Goal: Check status: Check status

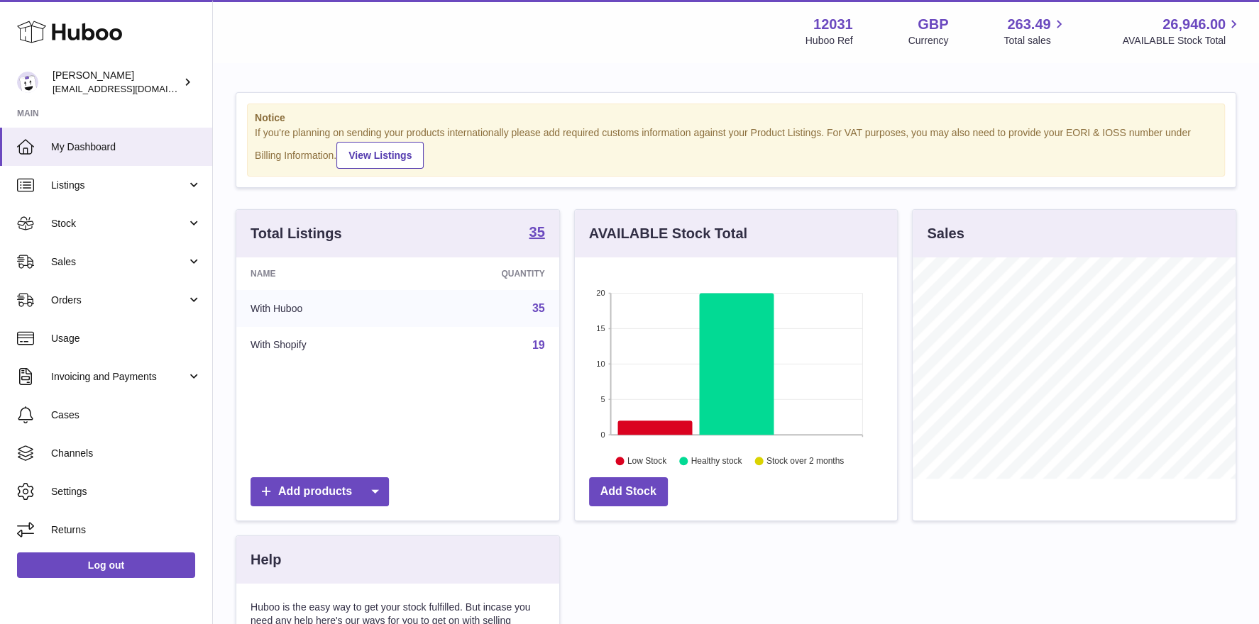
scroll to position [221, 323]
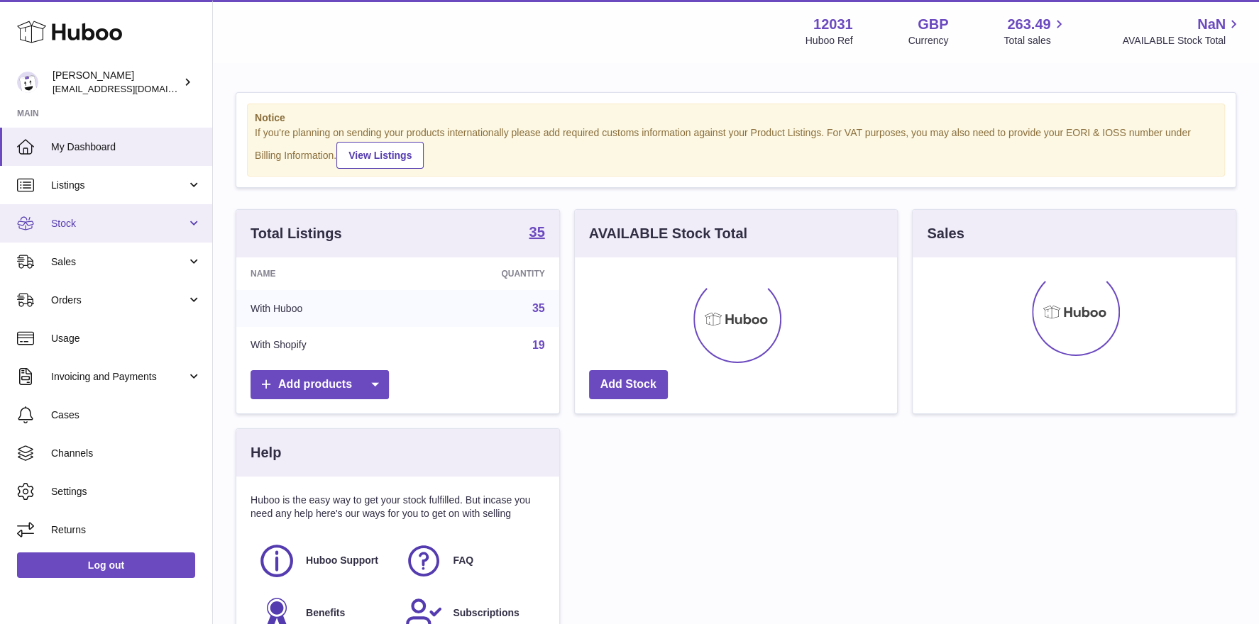
click at [70, 220] on span "Stock" at bounding box center [119, 223] width 136 height 13
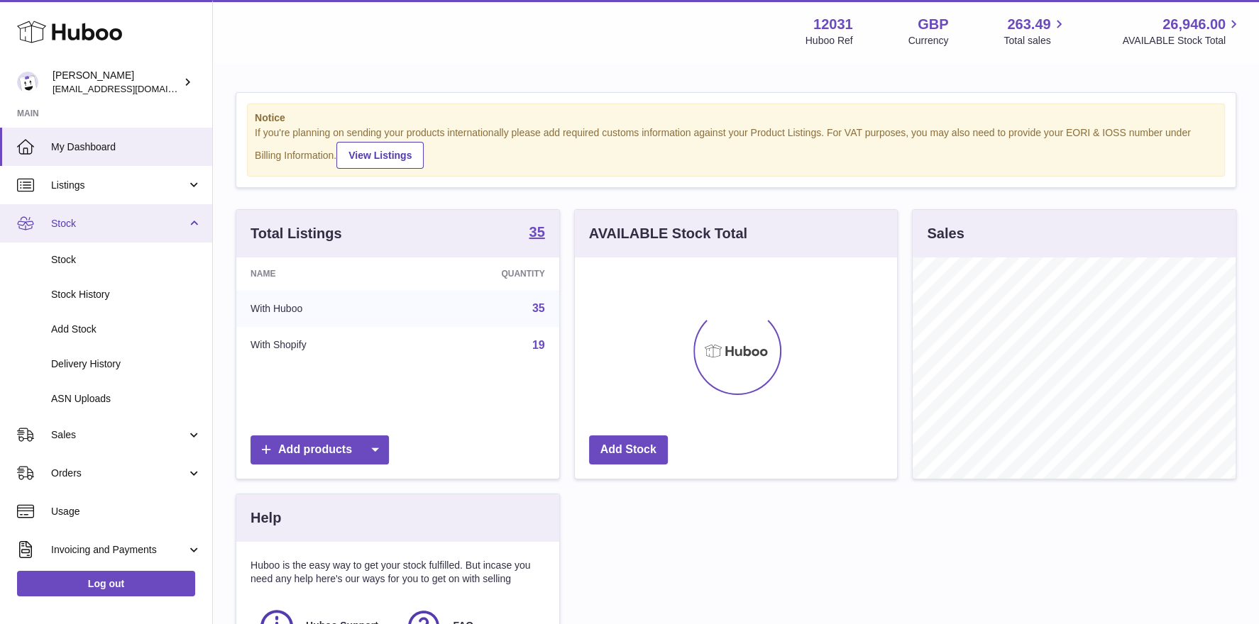
scroll to position [221, 323]
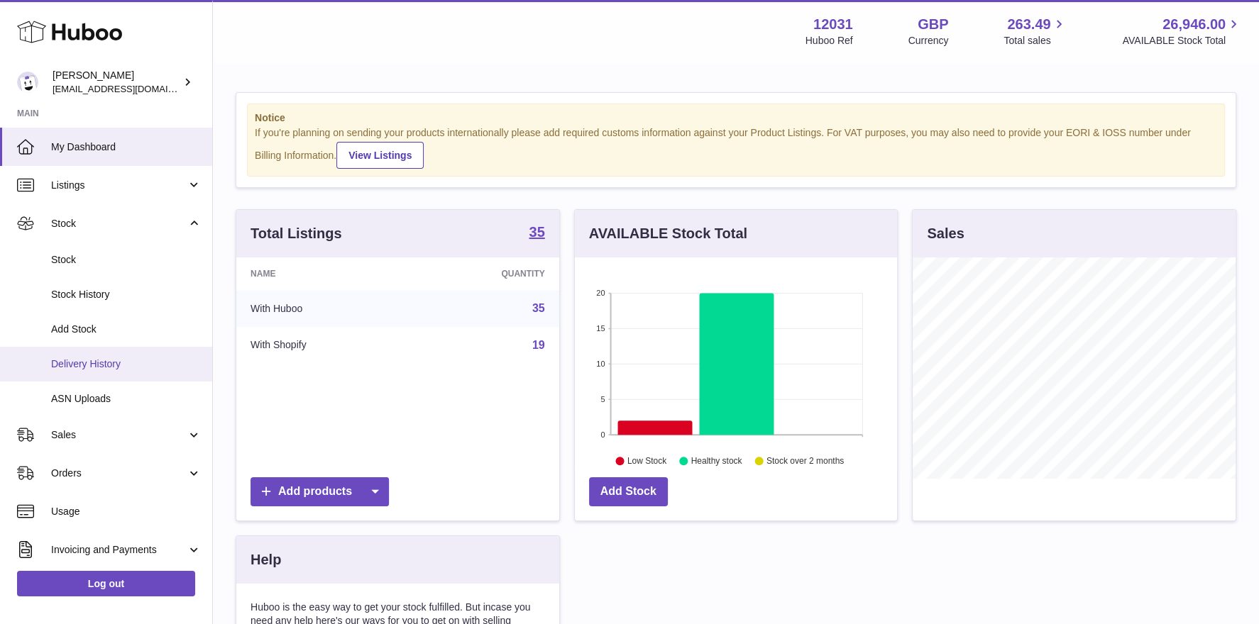
click at [94, 358] on span "Delivery History" at bounding box center [126, 364] width 150 height 13
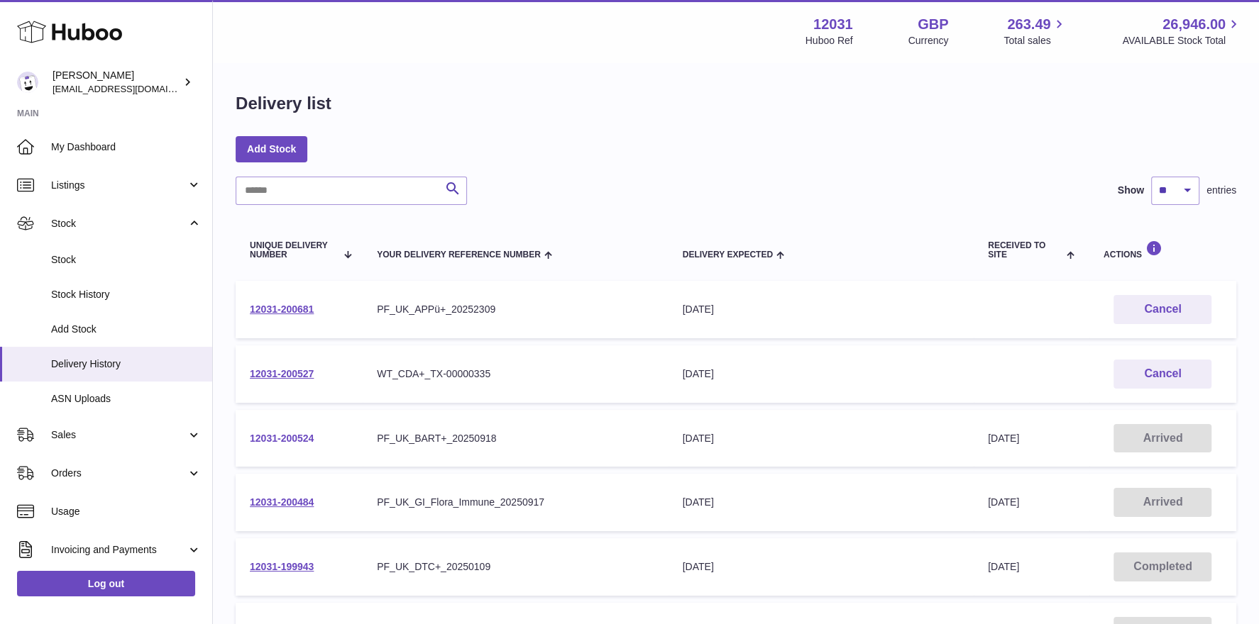
click at [295, 436] on link "12031-200524" at bounding box center [282, 438] width 64 height 11
click at [277, 505] on link "12031-200484" at bounding box center [282, 502] width 64 height 11
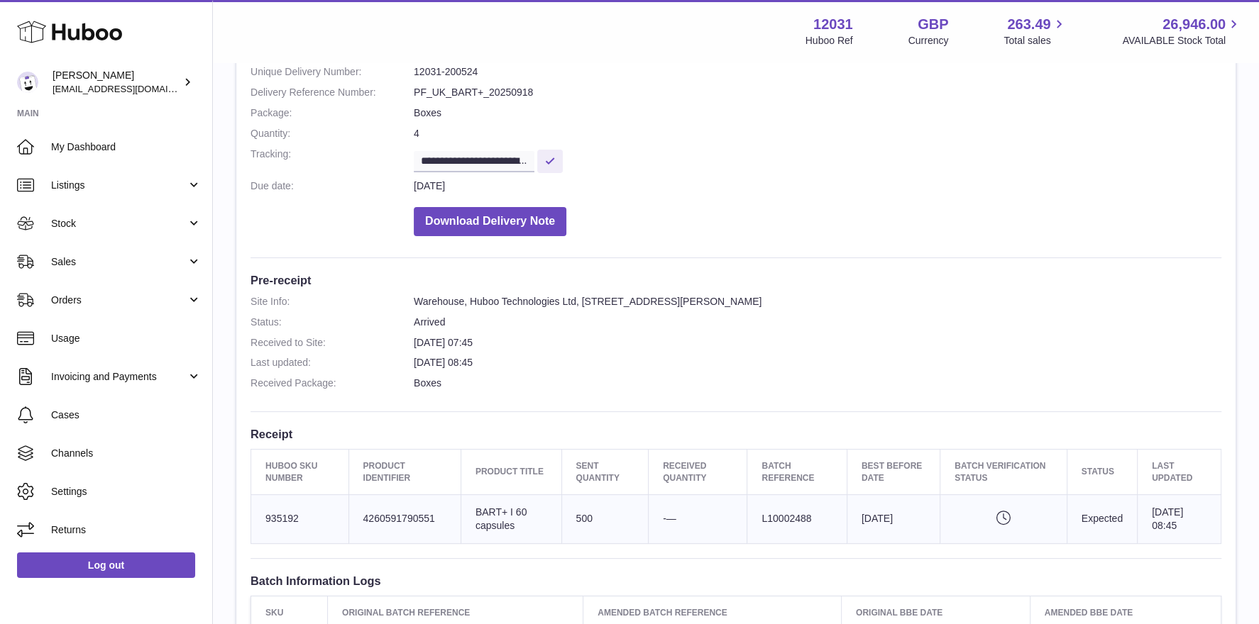
scroll to position [231, 0]
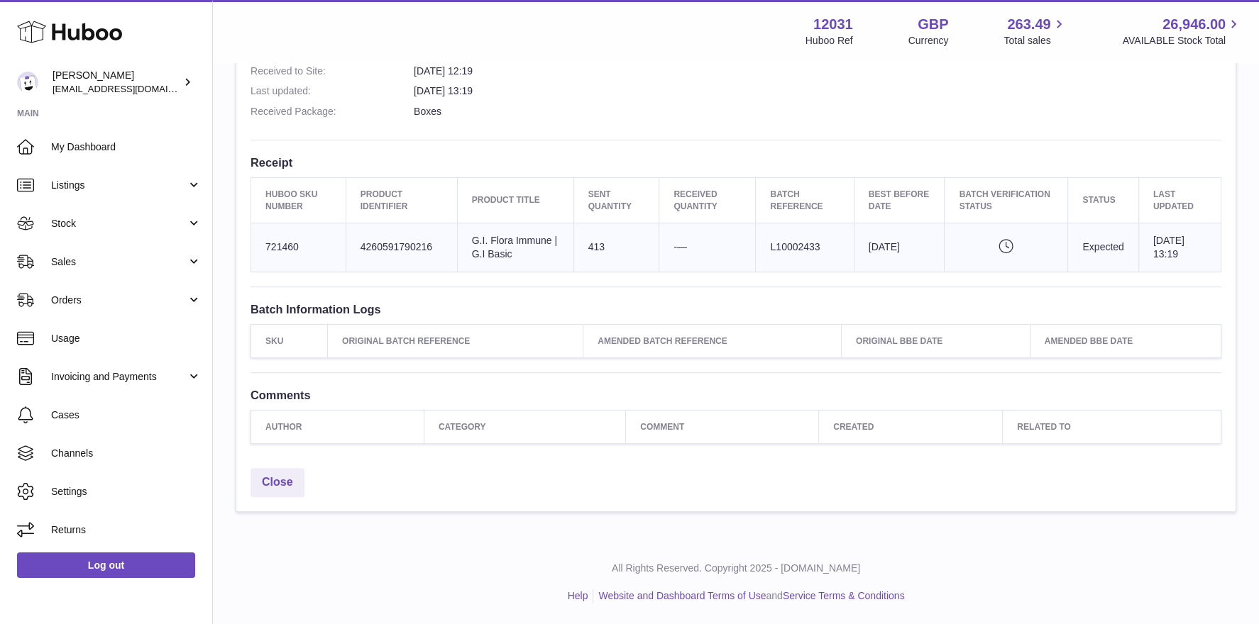
scroll to position [451, 0]
click at [63, 145] on span "My Dashboard" at bounding box center [126, 146] width 150 height 13
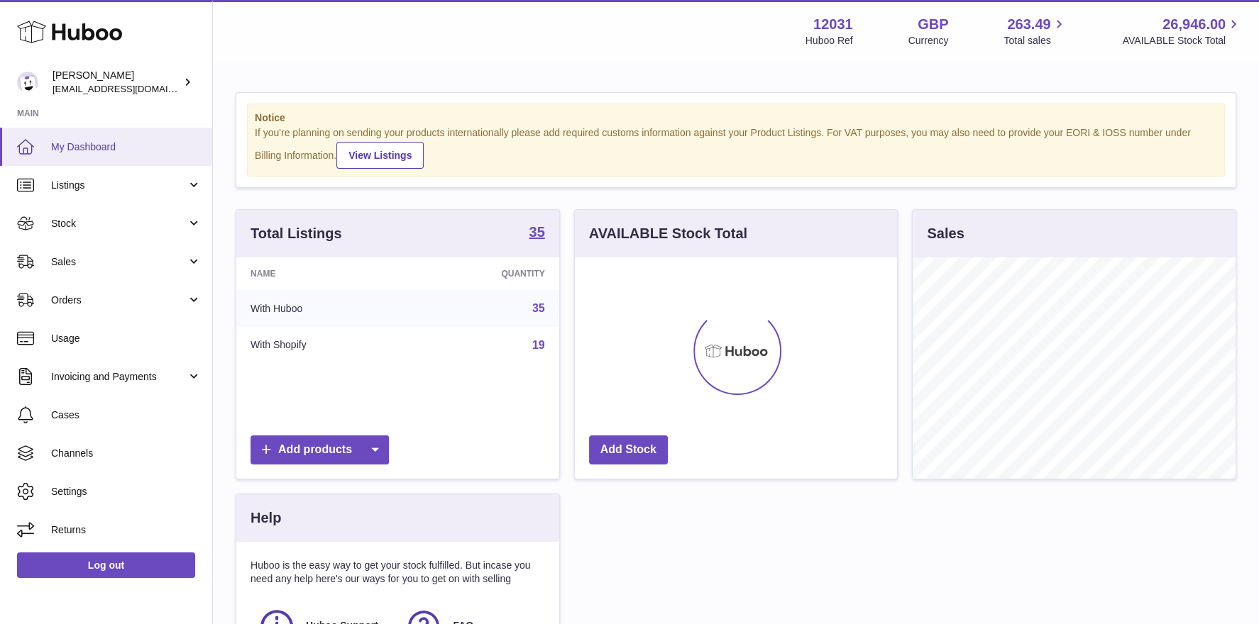
scroll to position [221, 323]
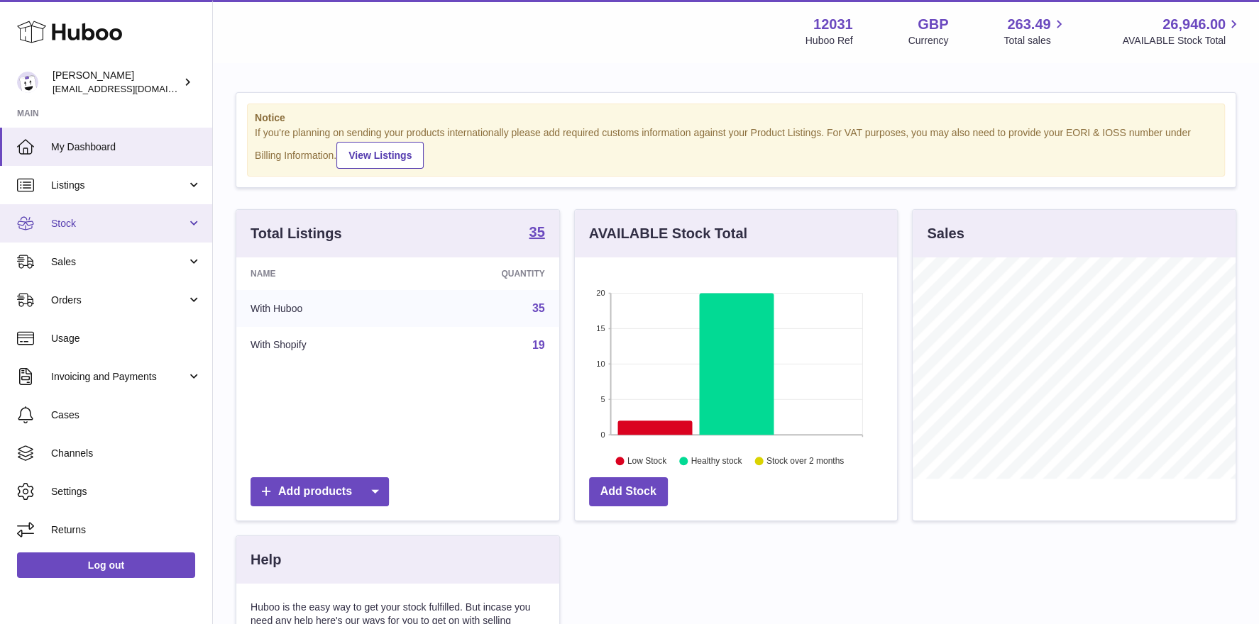
scroll to position [221, 323]
click at [108, 221] on span "Stock" at bounding box center [119, 223] width 136 height 13
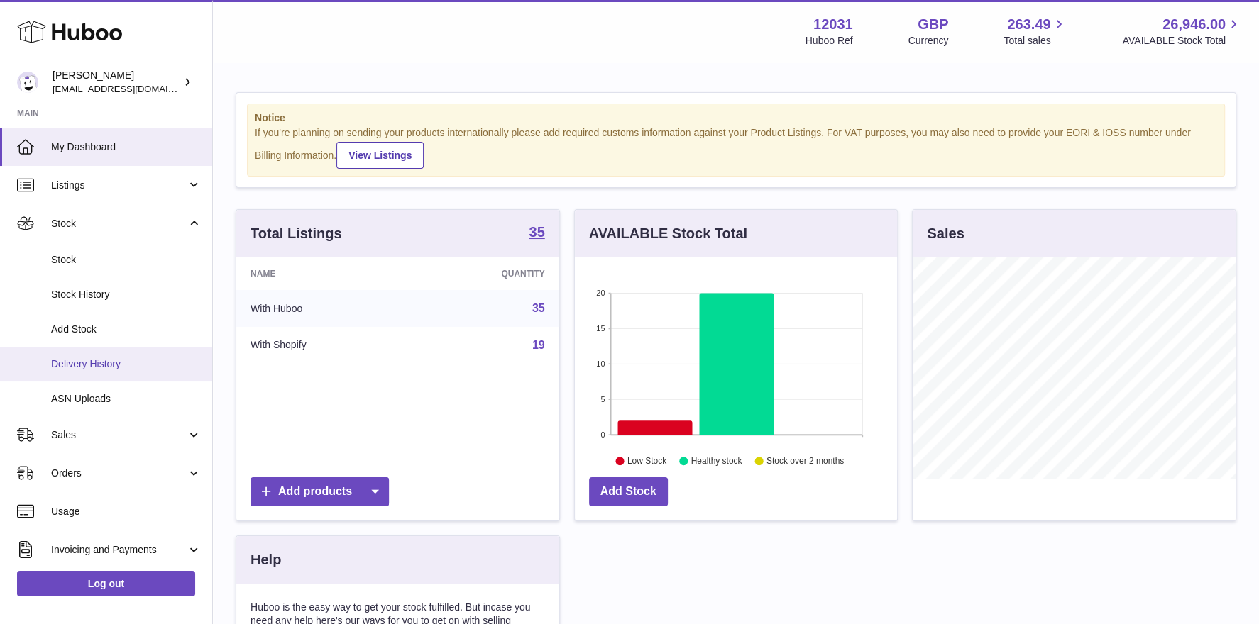
click at [97, 360] on span "Delivery History" at bounding box center [126, 364] width 150 height 13
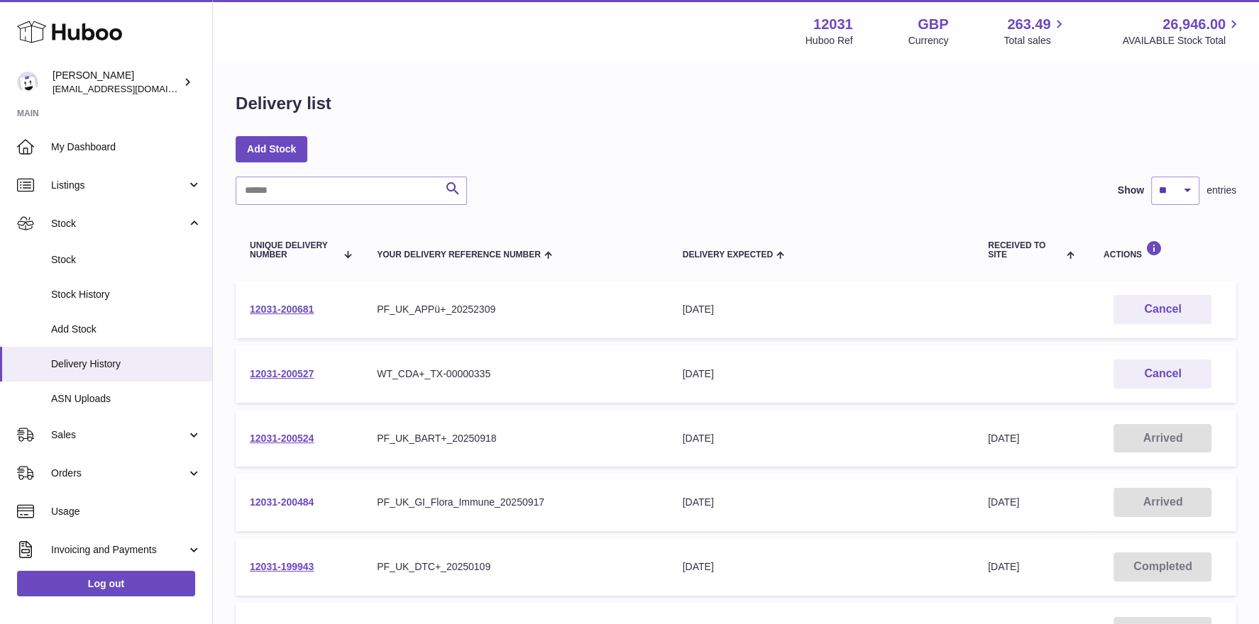
click at [278, 504] on link "12031-200484" at bounding box center [282, 502] width 64 height 11
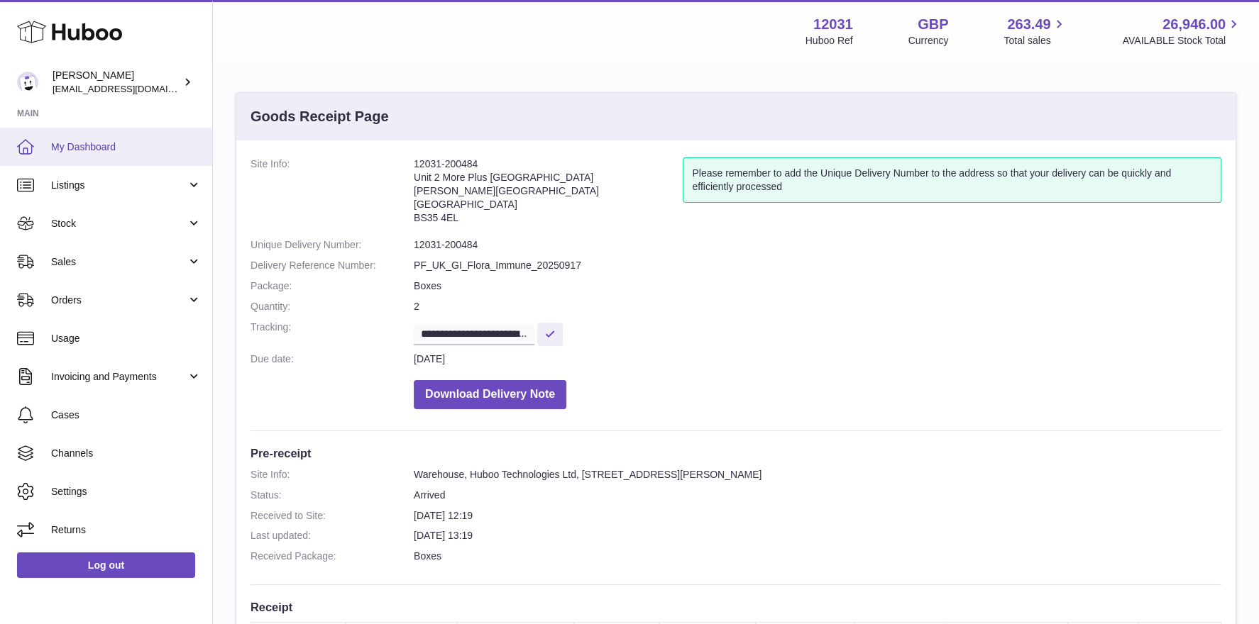
click at [121, 142] on span "My Dashboard" at bounding box center [126, 146] width 150 height 13
